Goal: Navigation & Orientation: Find specific page/section

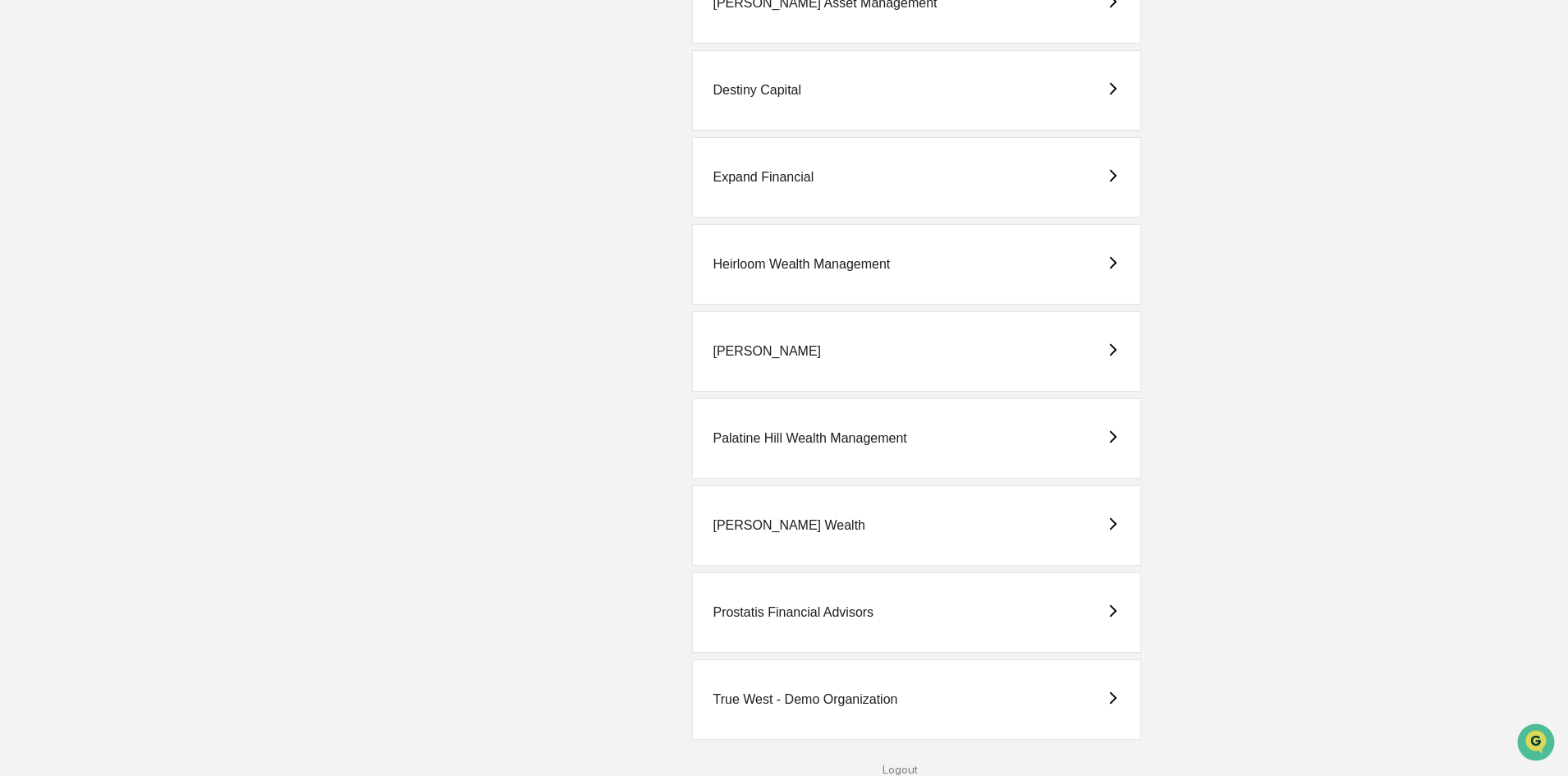
click at [841, 696] on div "True West - Demo Organization" at bounding box center [805, 699] width 185 height 15
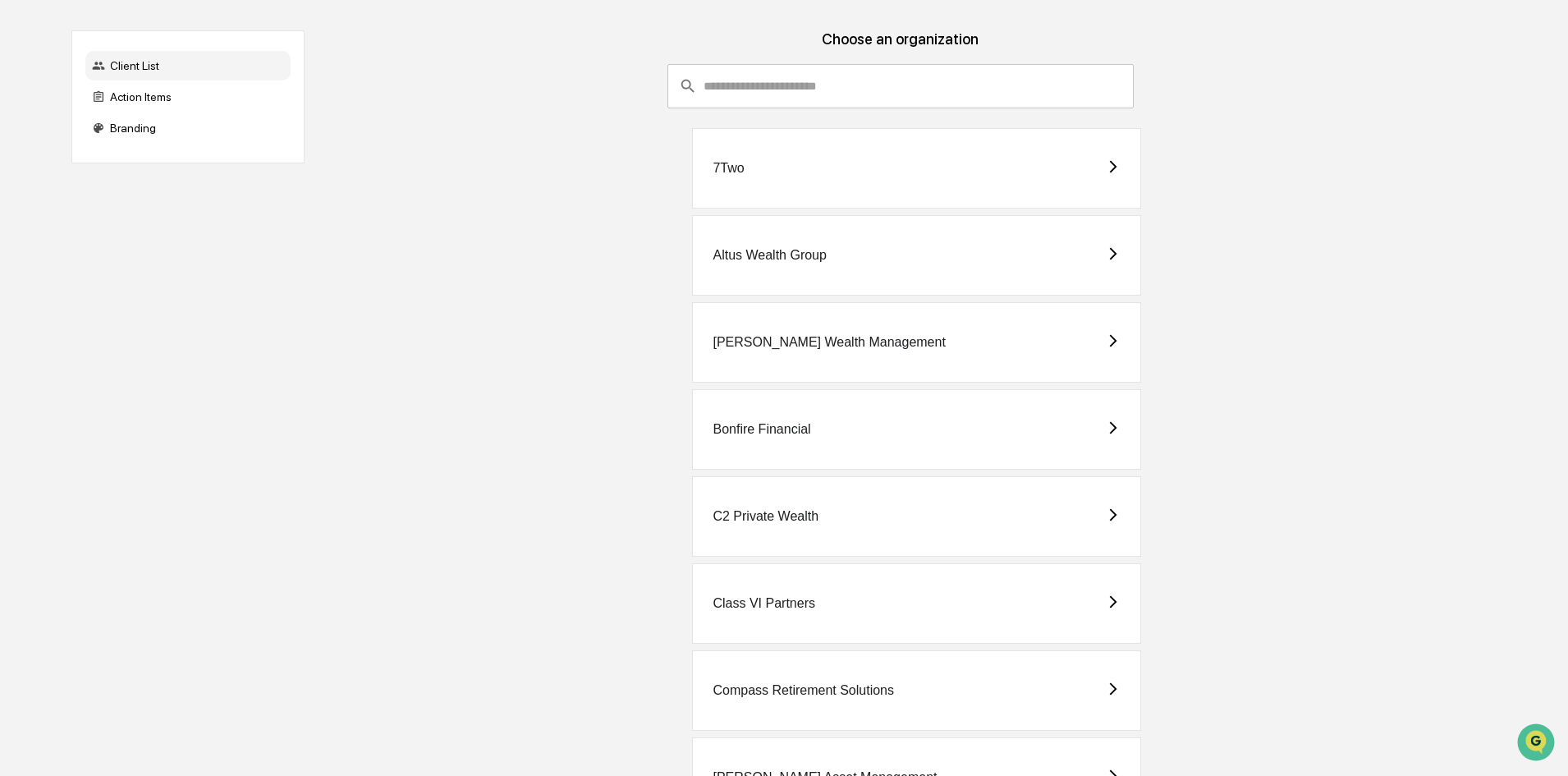
scroll to position [165, 0]
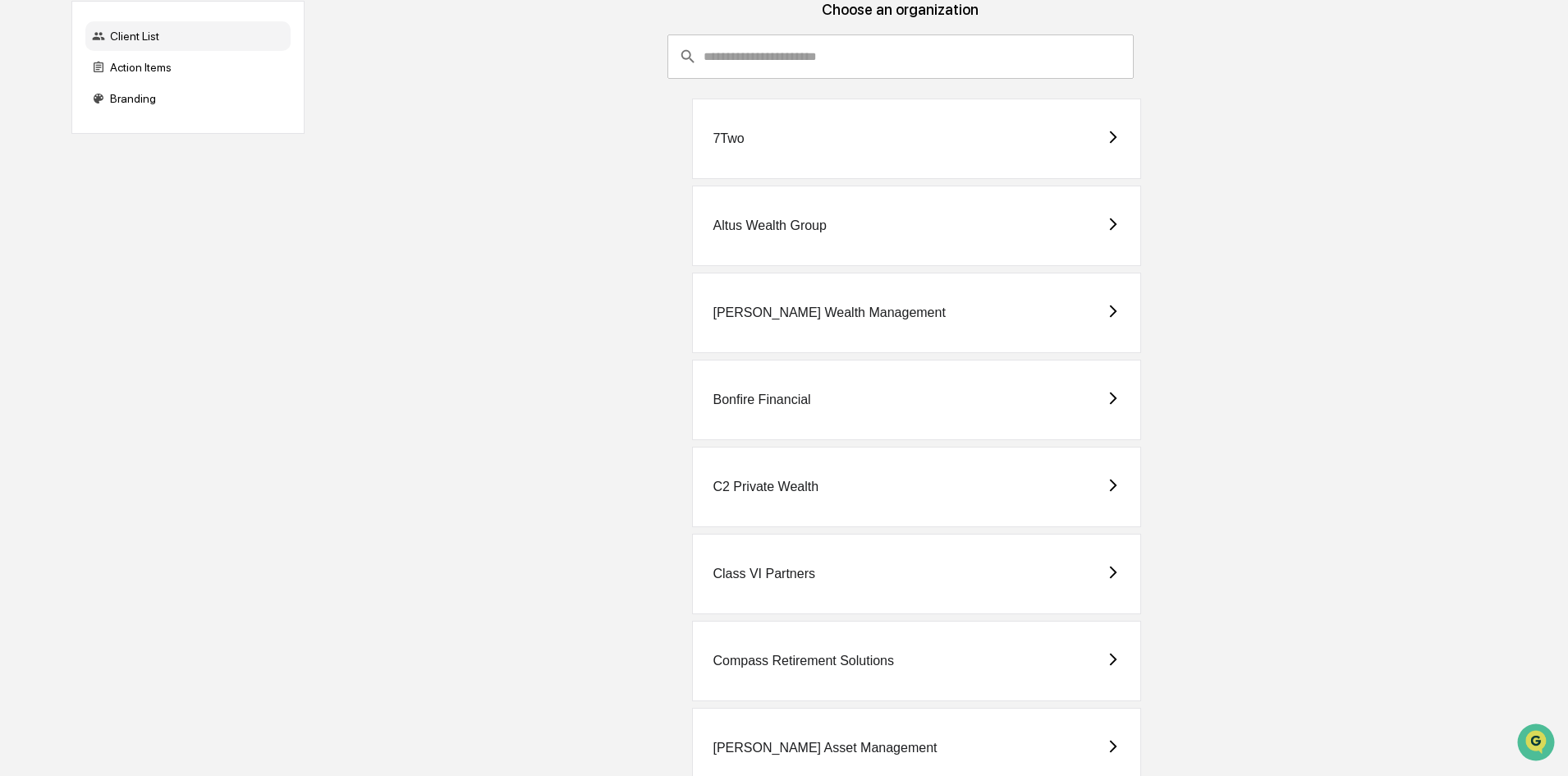
click at [893, 418] on div "Bonfire Financial" at bounding box center [916, 399] width 449 height 80
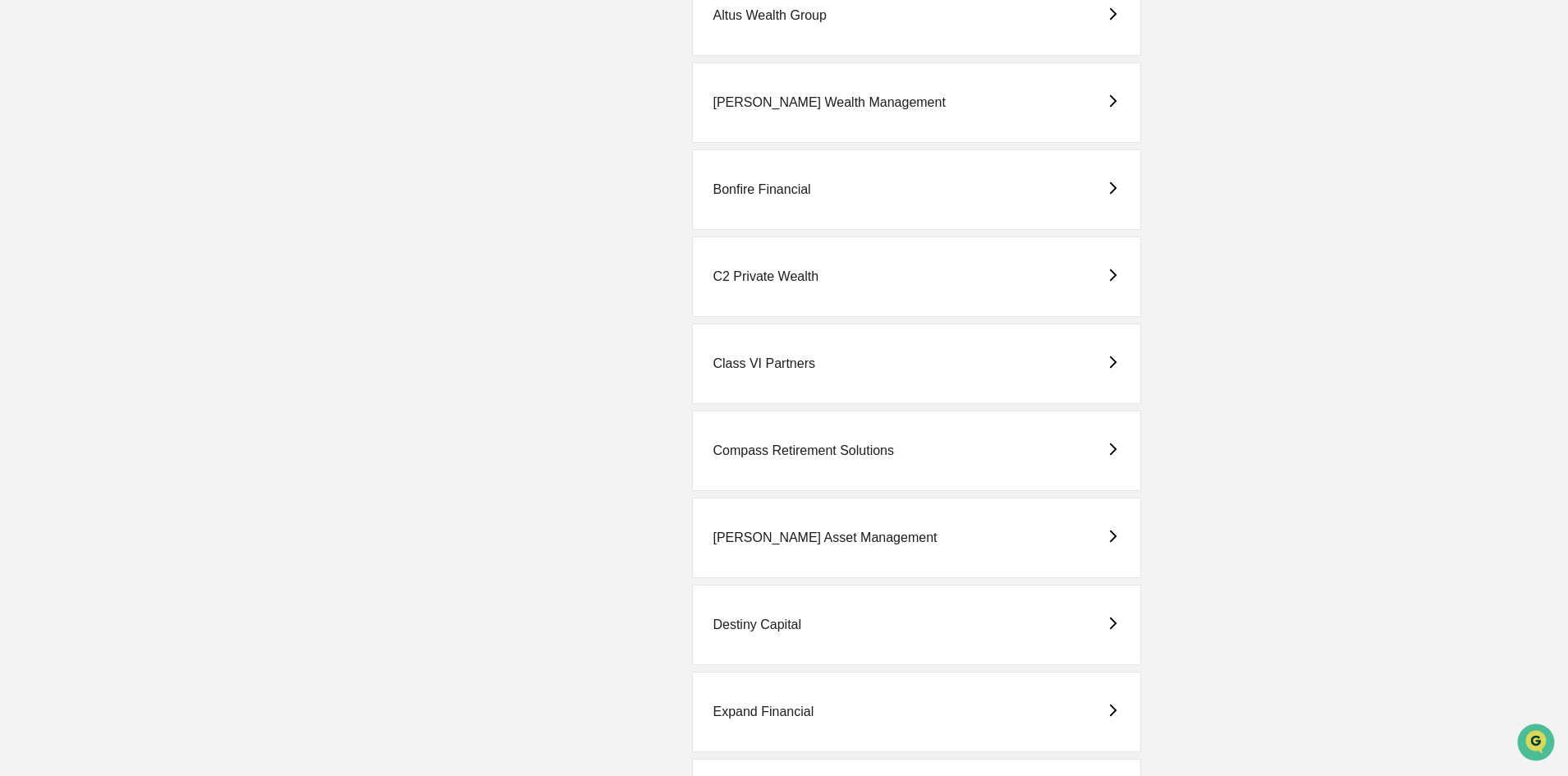
scroll to position [410, 0]
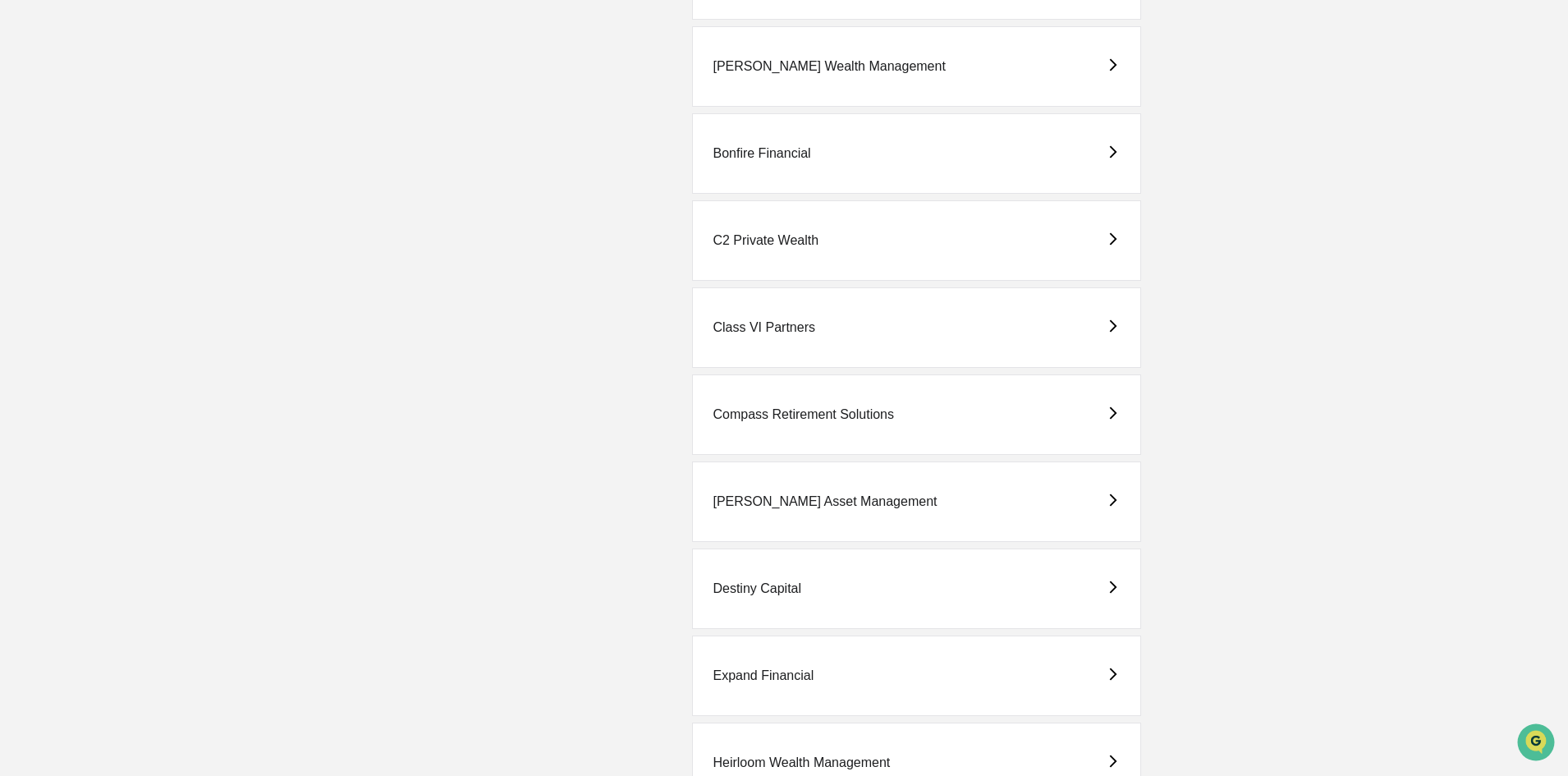
click at [843, 423] on div "Compass Retirement Solutions" at bounding box center [916, 415] width 449 height 80
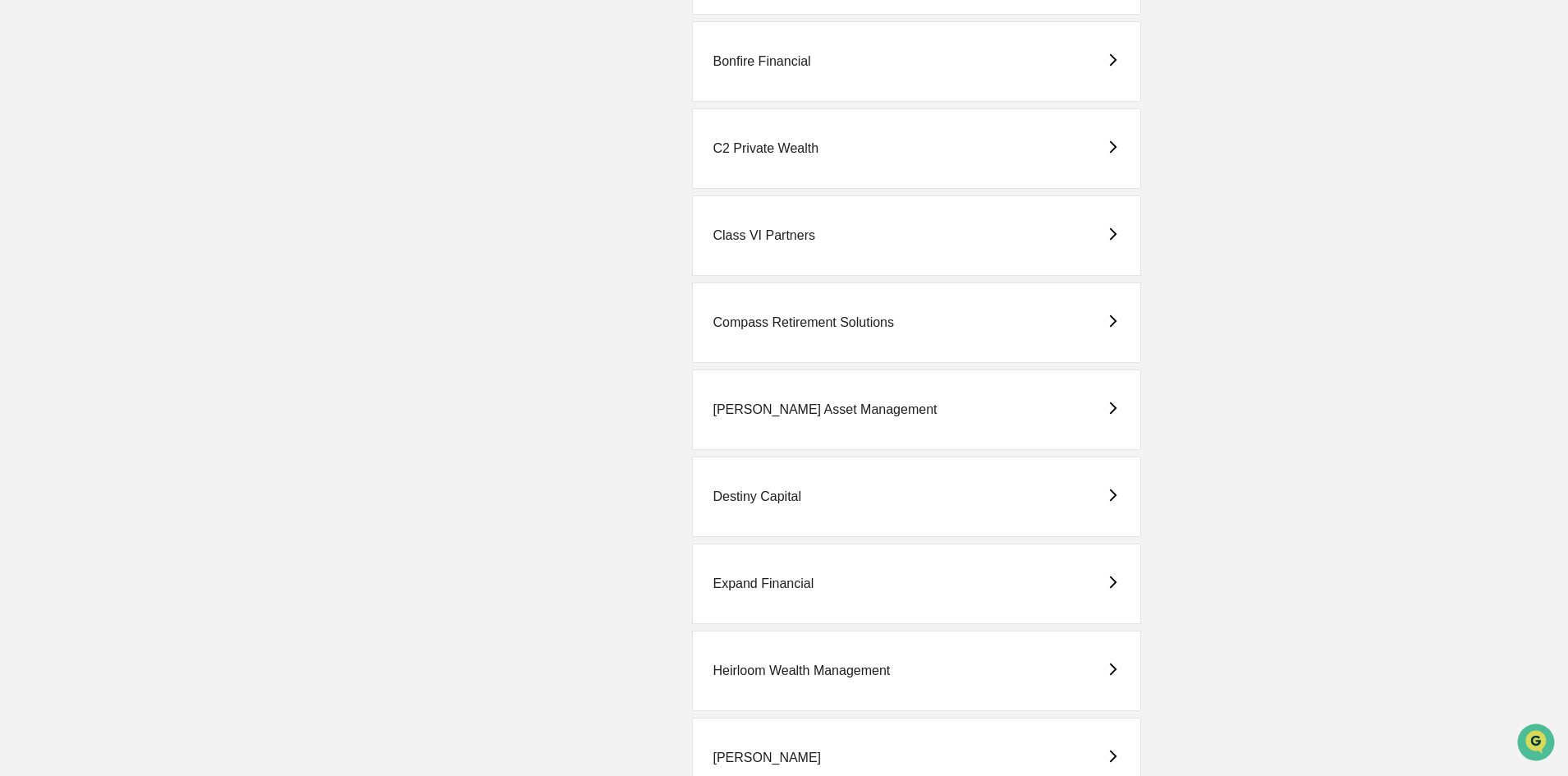
scroll to position [575, 0]
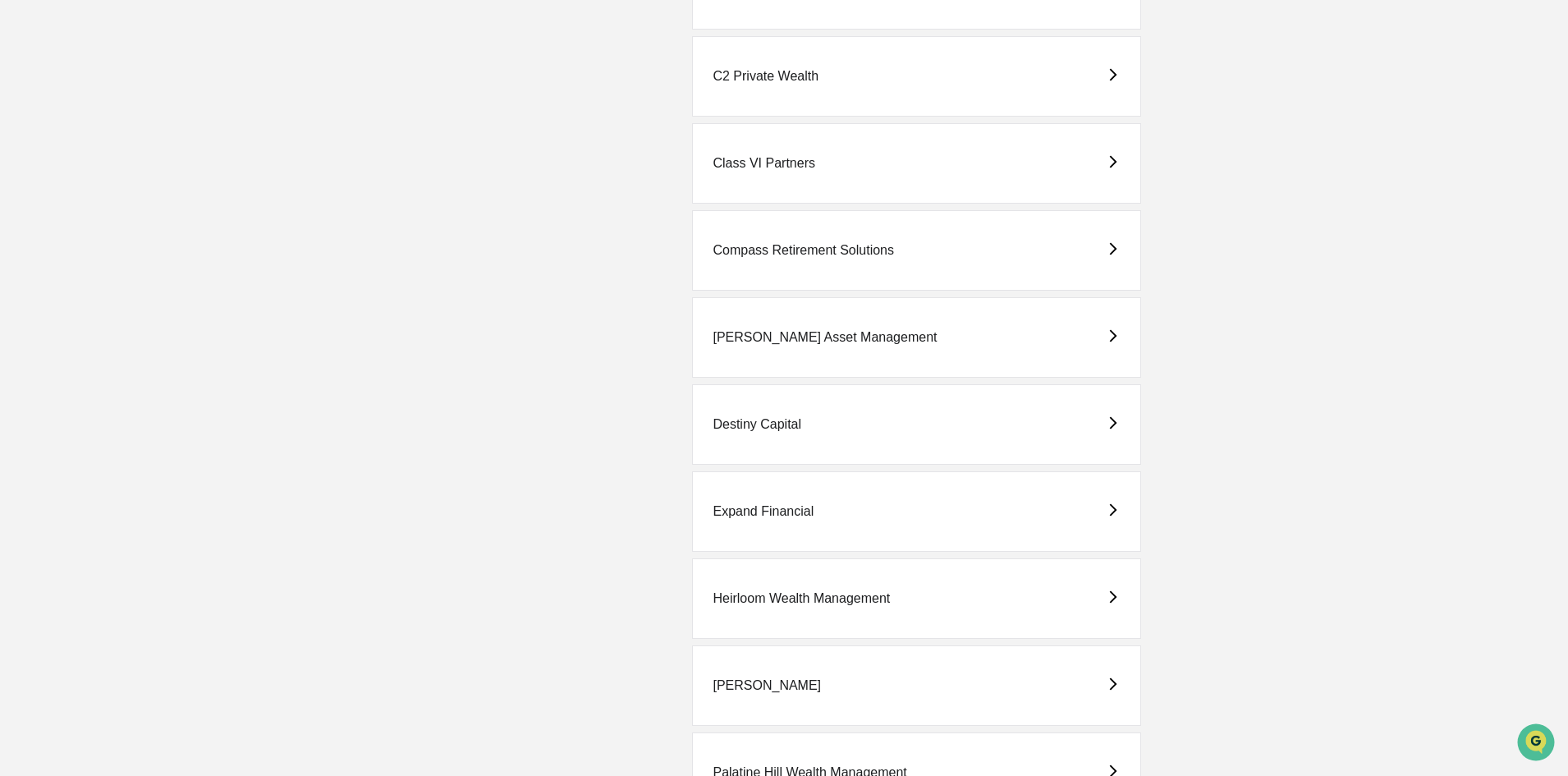
click at [840, 429] on div "Destiny Capital" at bounding box center [916, 424] width 449 height 80
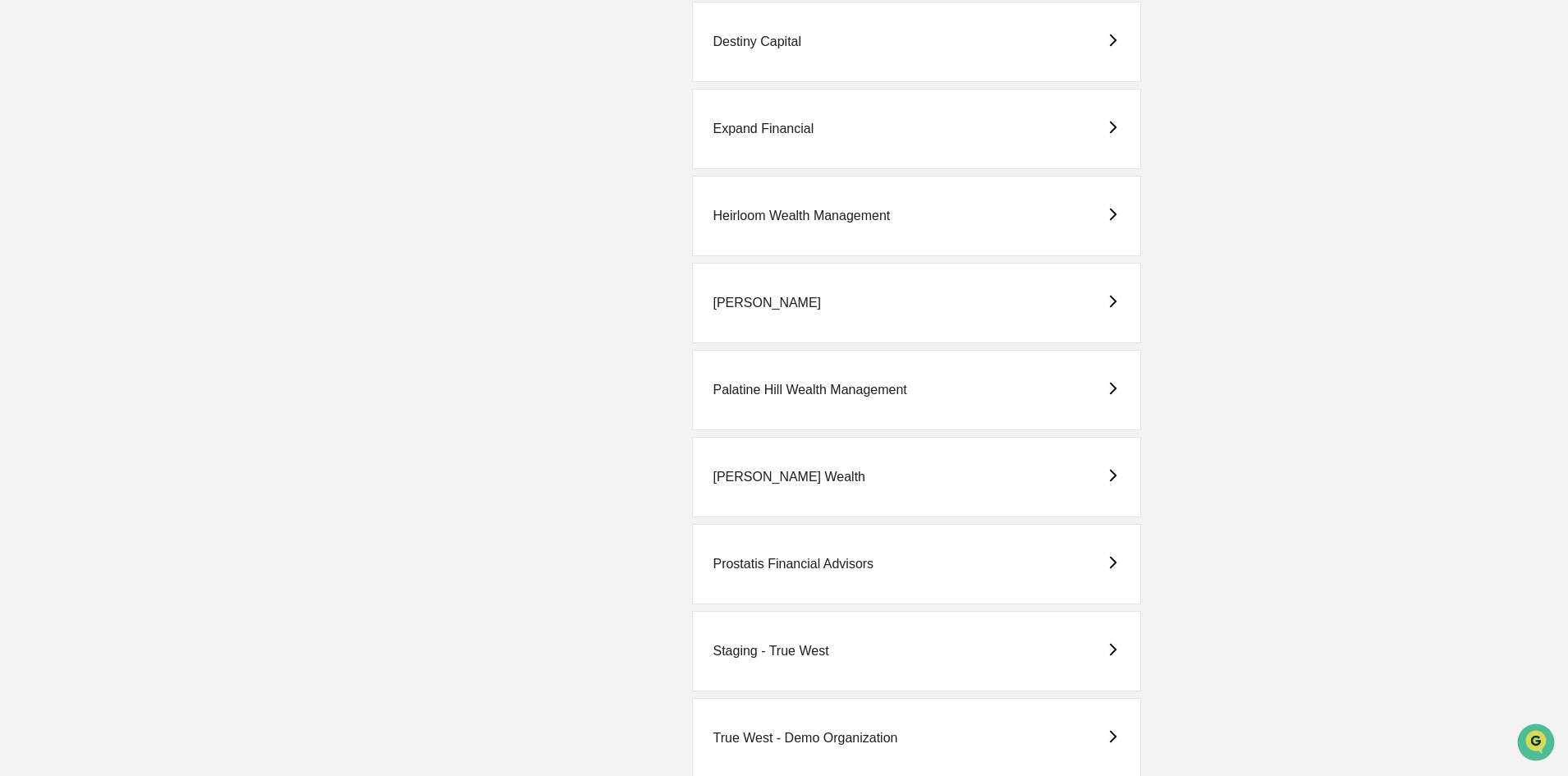
scroll to position [985, 0]
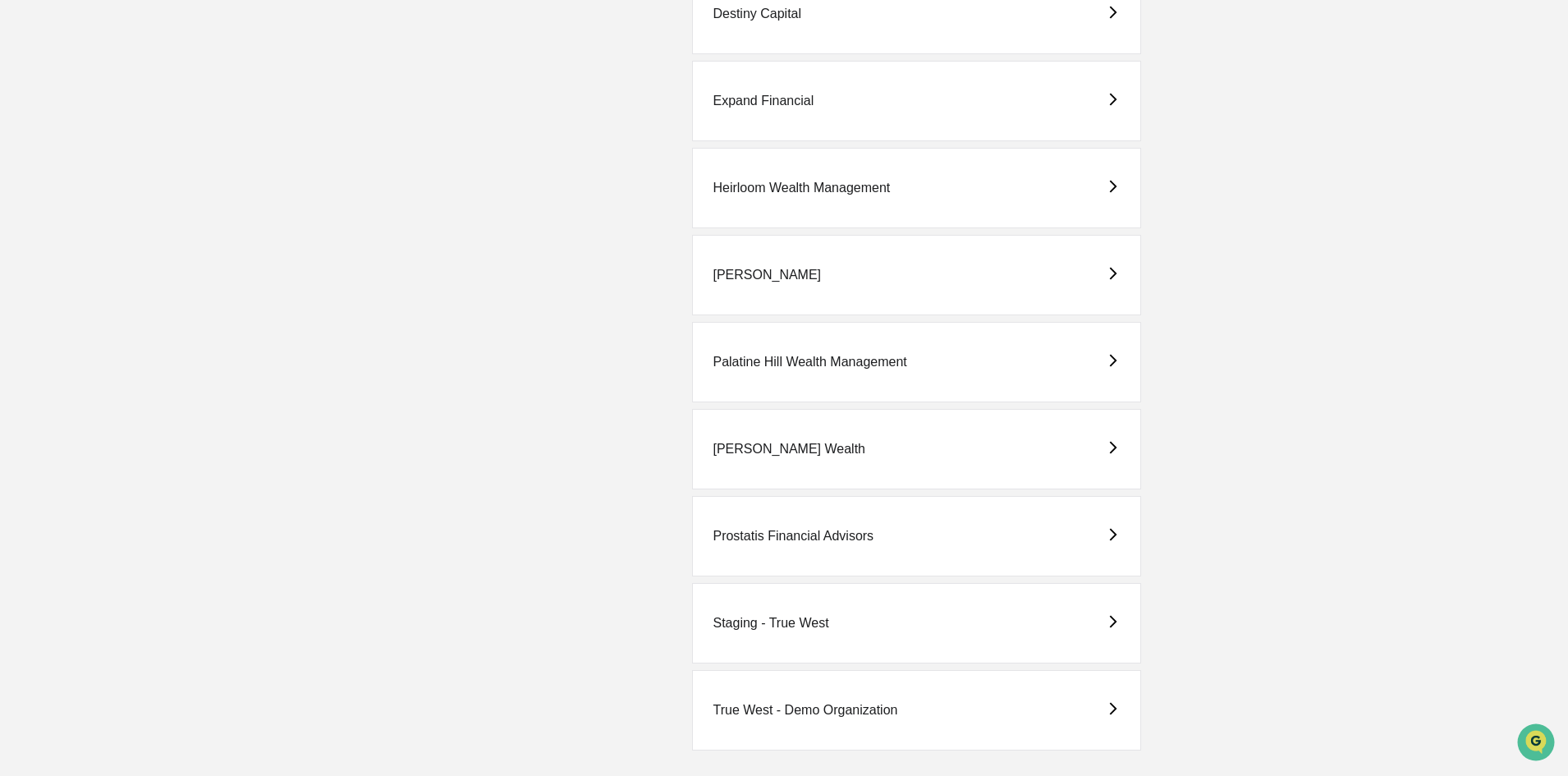
click at [876, 356] on div "Palatine Hill Wealth Management" at bounding box center [810, 362] width 194 height 15
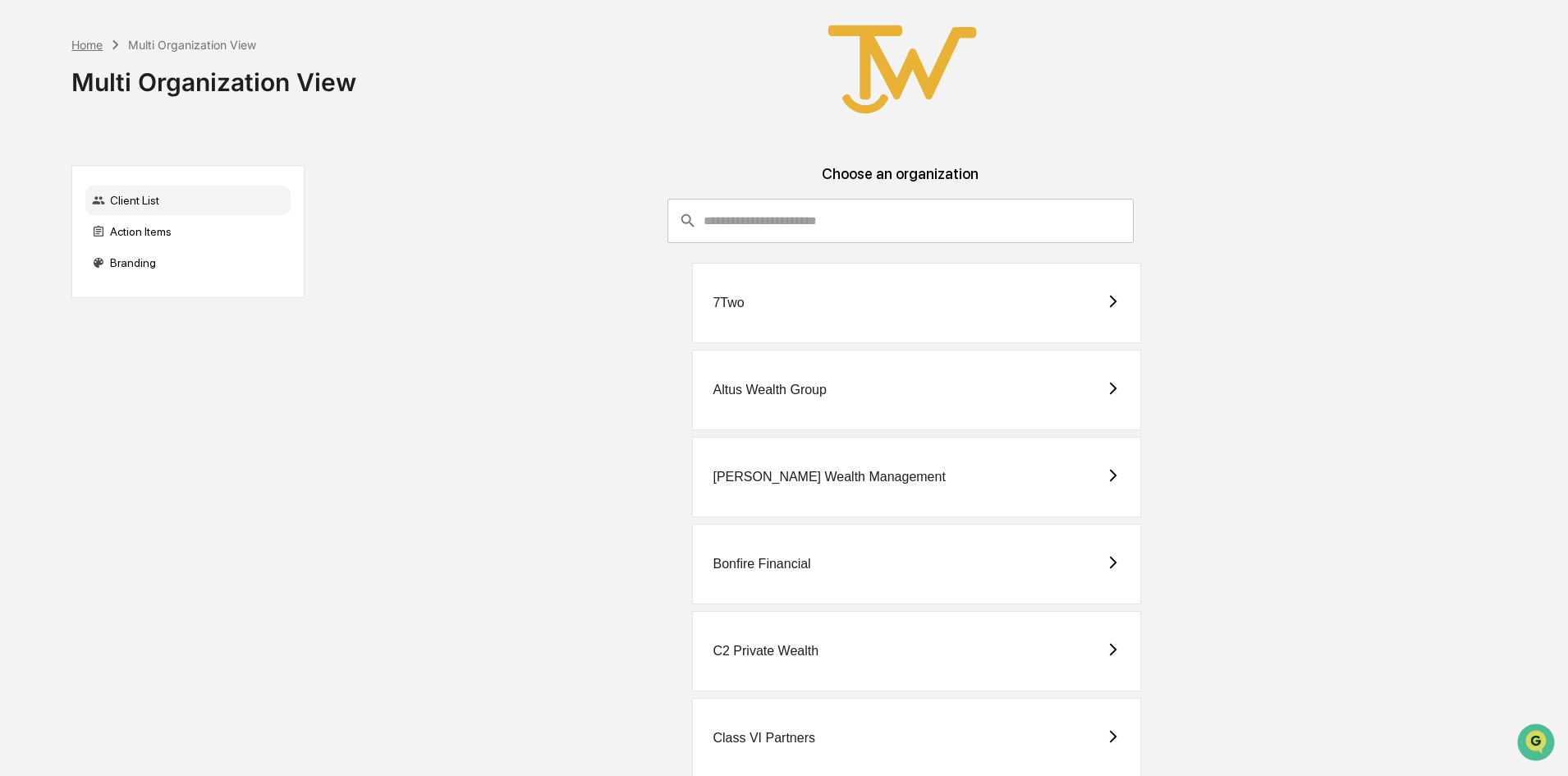
click at [91, 40] on div "Home" at bounding box center [87, 44] width 31 height 14
click at [82, 45] on div "Home" at bounding box center [87, 44] width 31 height 14
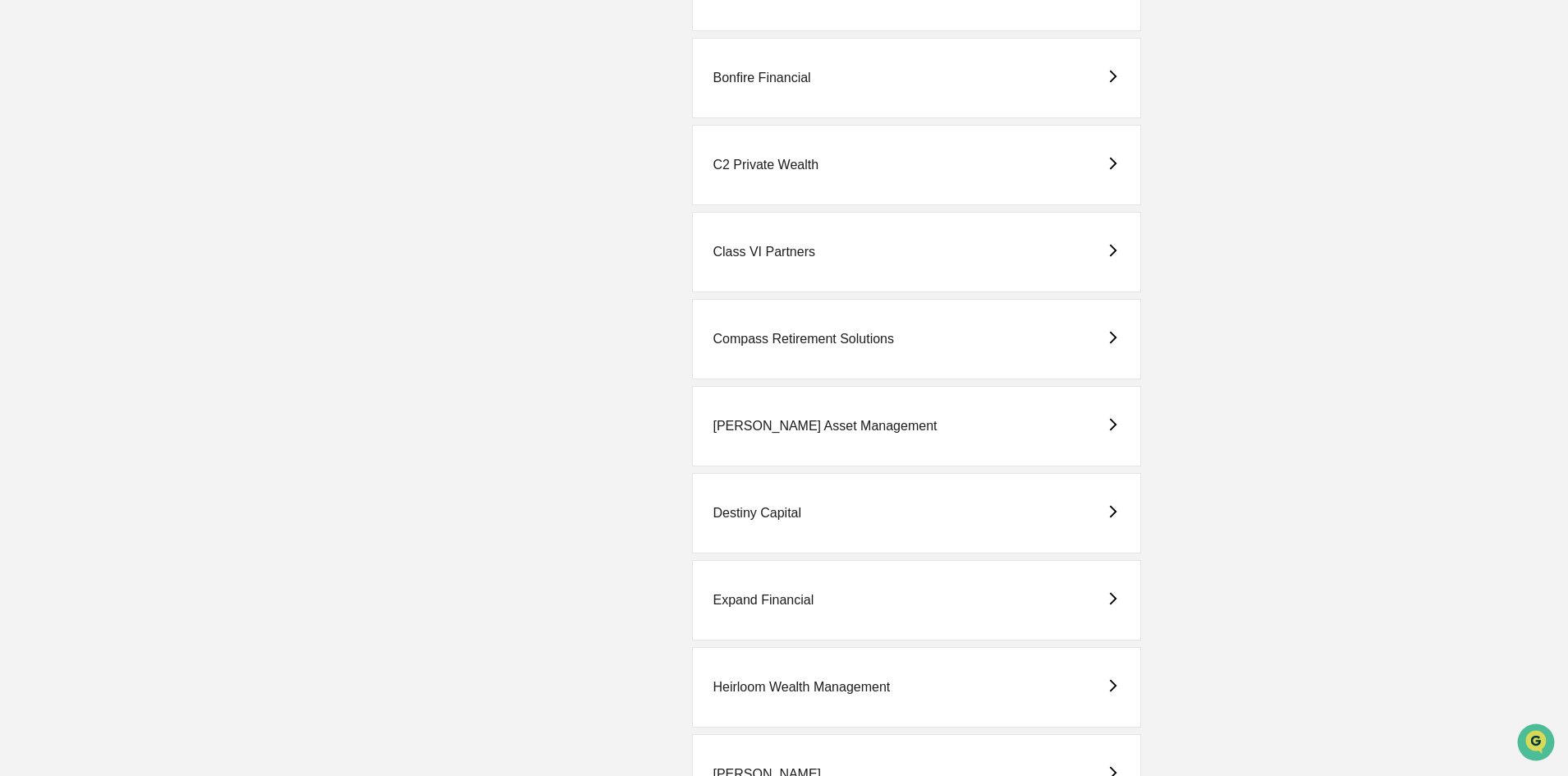
scroll to position [493, 0]
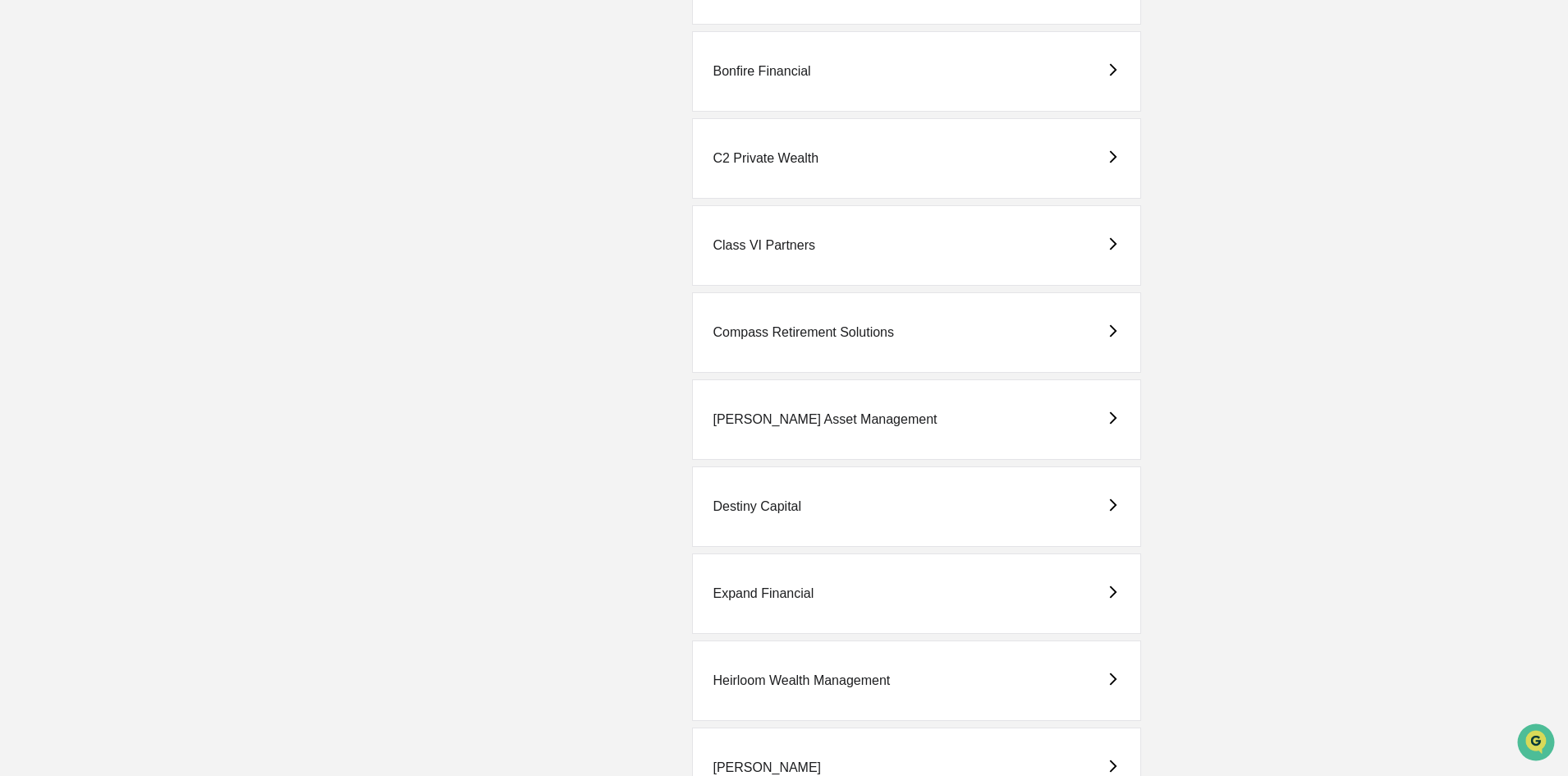
click at [805, 497] on div "Destiny Capital" at bounding box center [916, 506] width 449 height 80
